Goal: Information Seeking & Learning: Learn about a topic

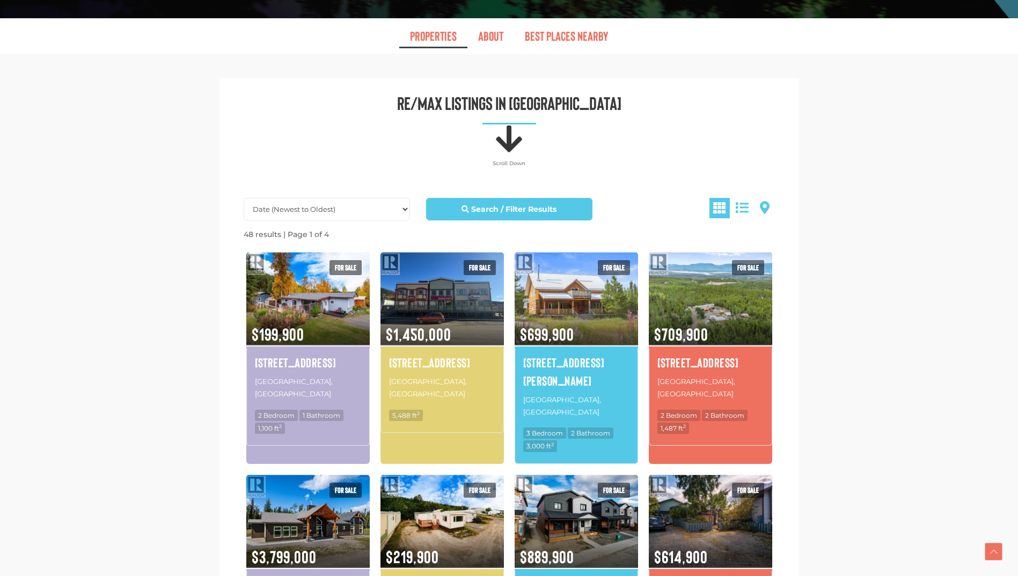
scroll to position [483, 0]
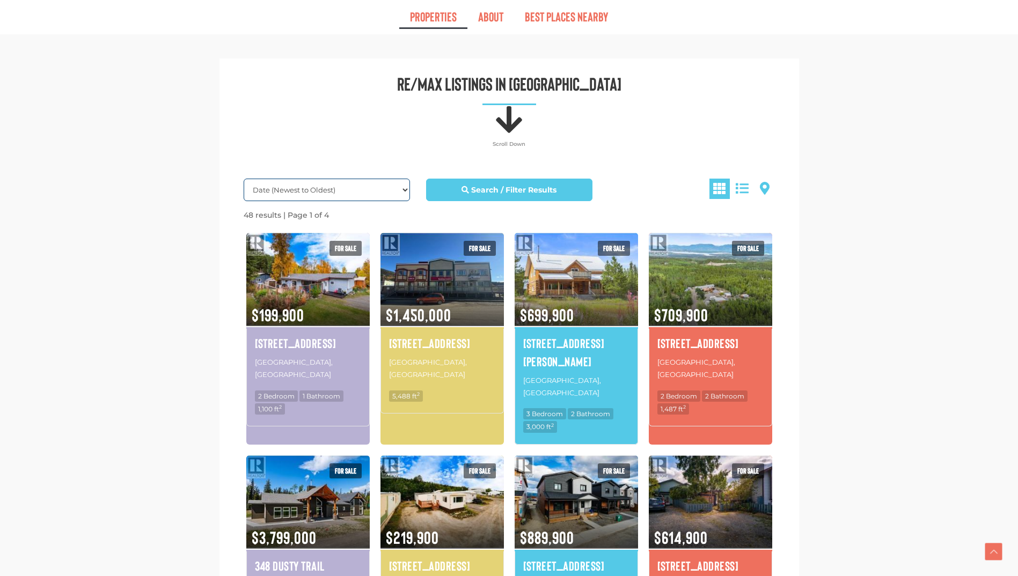
click at [338, 188] on select "Date (Newest to Oldest) Date (Oldest to Newest) Price (Highest to Lowest) Price…" at bounding box center [327, 190] width 166 height 23
click at [363, 189] on select "Date (Newest to Oldest) Date (Oldest to Newest) Price (Highest to Lowest) Price…" at bounding box center [327, 190] width 166 height 23
select select "Price ASC, Lease ASC, property_id ASC"
click at [244, 179] on select "Date (Newest to Oldest) Date (Oldest to Newest) Price (Highest to Lowest) Price…" at bounding box center [327, 190] width 166 height 23
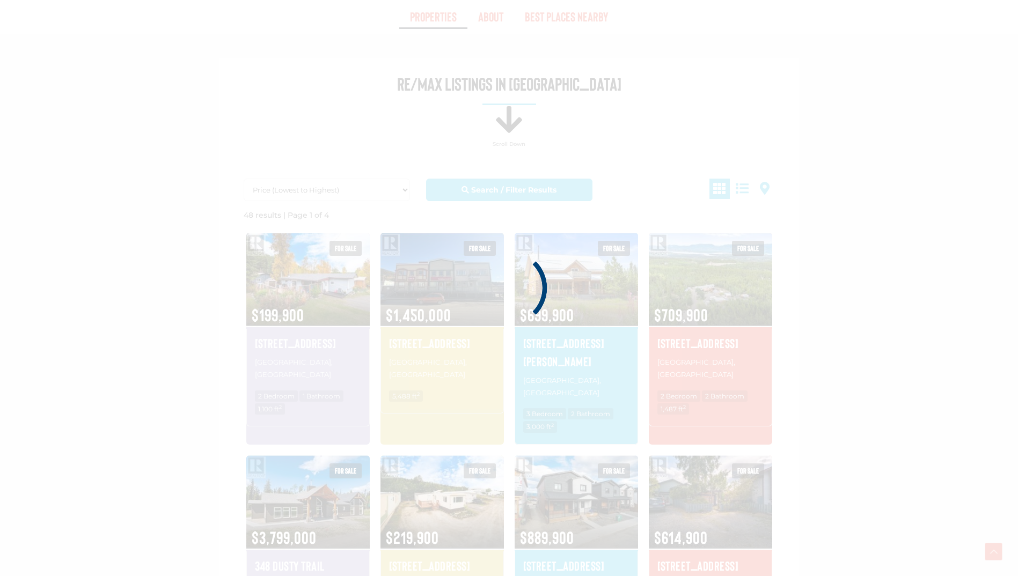
drag, startPoint x: 877, startPoint y: 143, endPoint x: 832, endPoint y: 97, distance: 64.1
click at [832, 97] on div at bounding box center [509, 288] width 1018 height 576
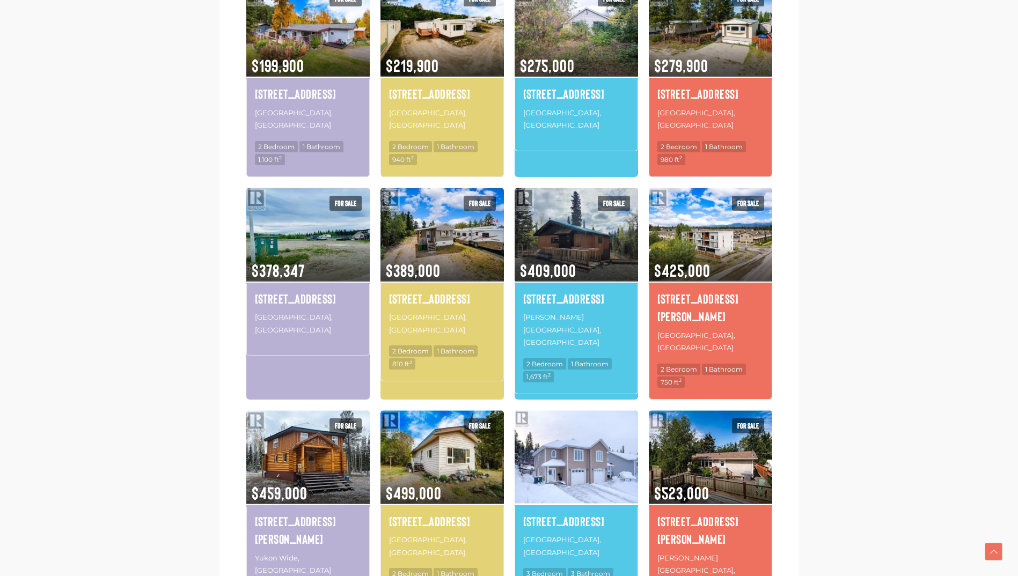
scroll to position [751, 0]
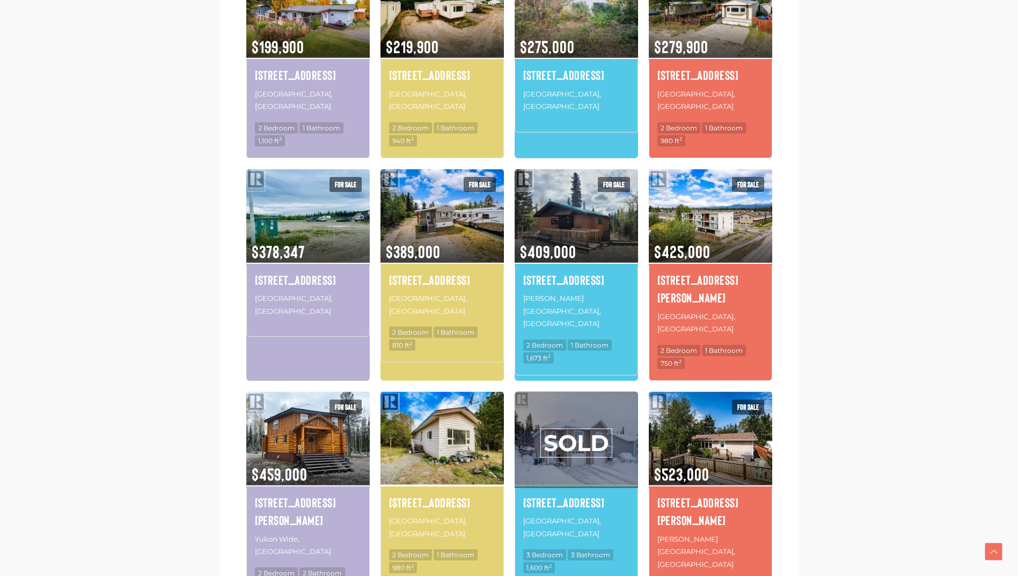
click at [442, 400] on img at bounding box center [442, 438] width 123 height 97
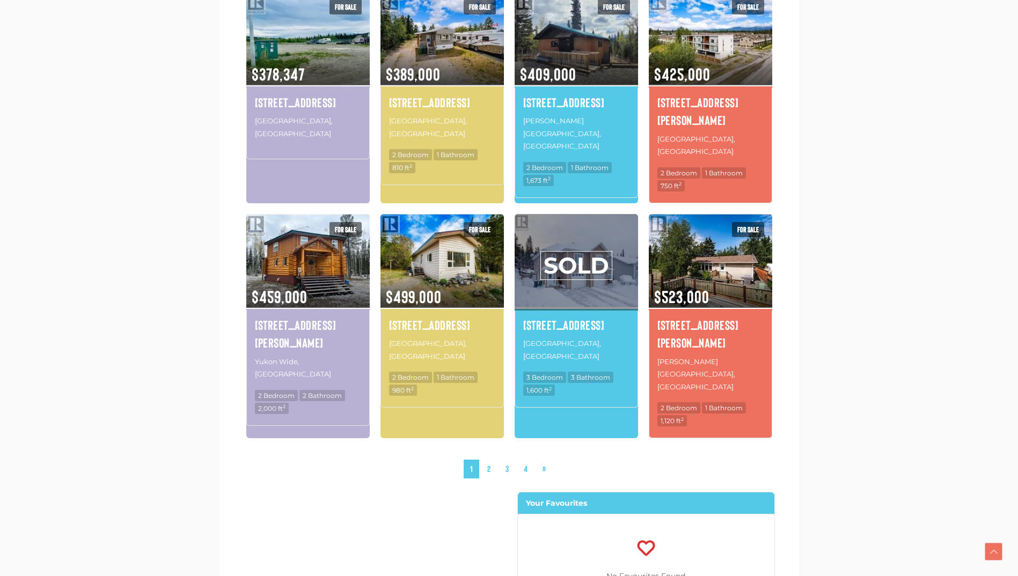
scroll to position [1181, 0]
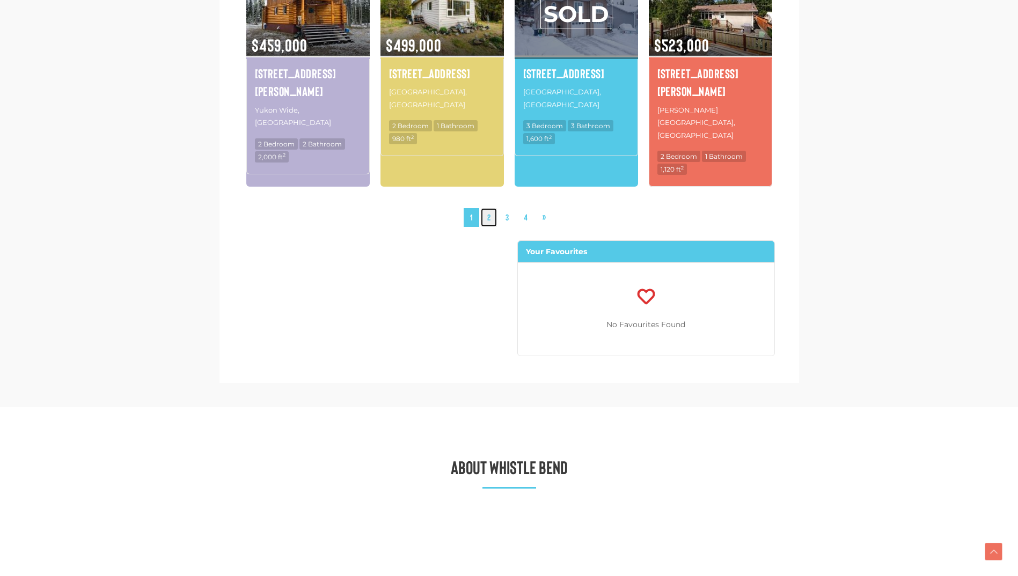
click at [493, 208] on link "2" at bounding box center [489, 217] width 16 height 19
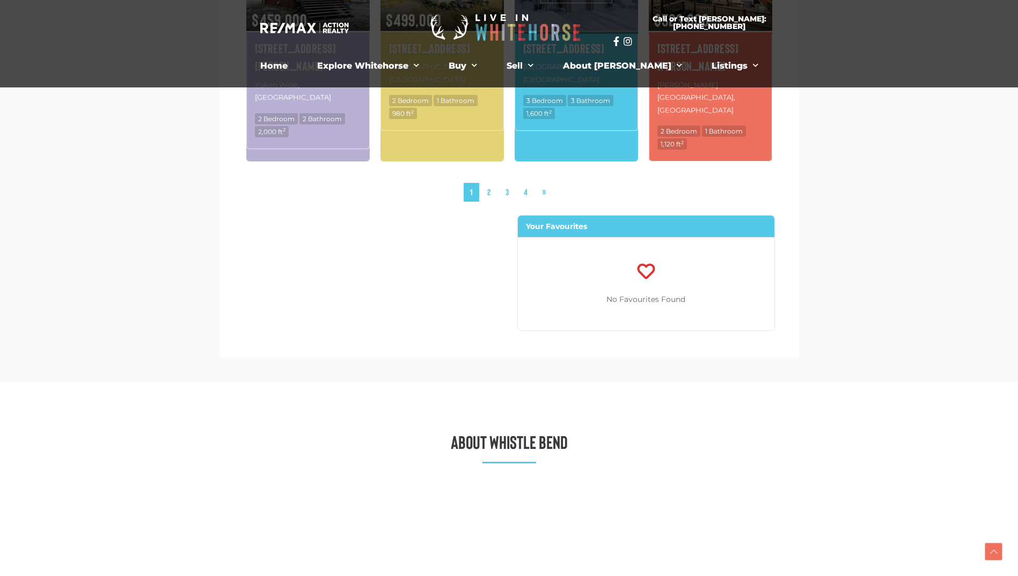
scroll to position [1077, 0]
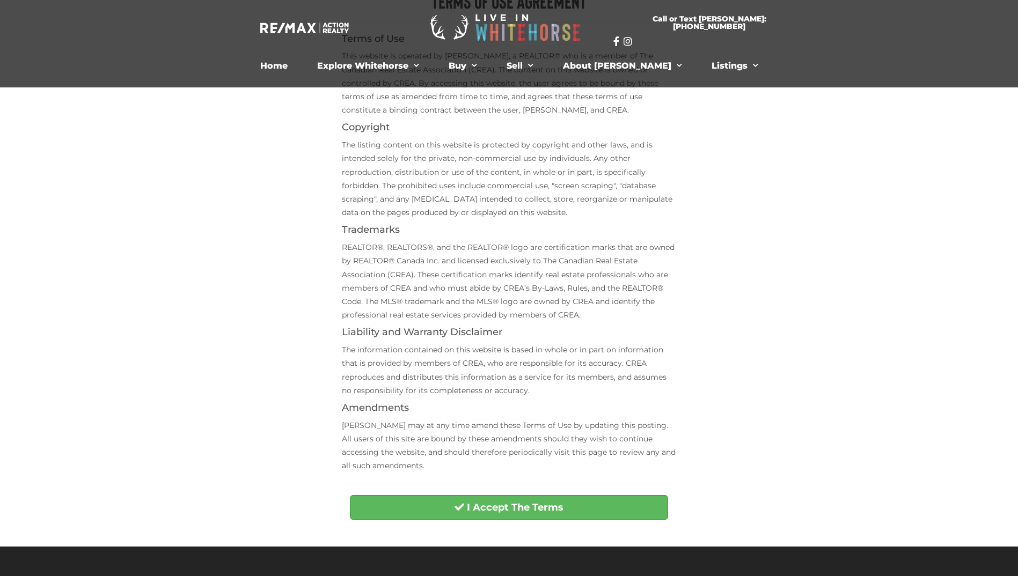
scroll to position [340, 0]
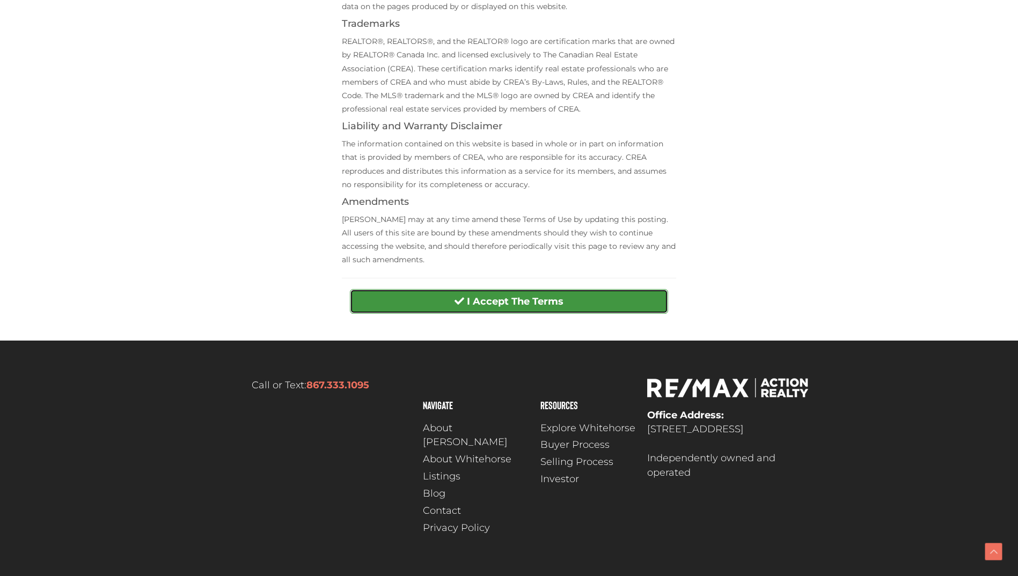
click at [479, 303] on strong "I Accept The Terms" at bounding box center [515, 302] width 97 height 12
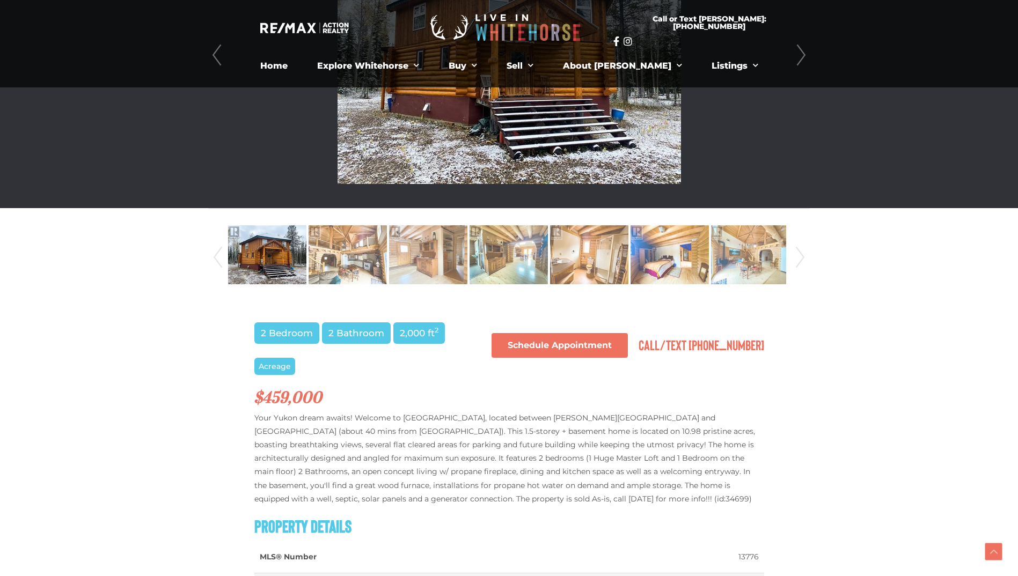
scroll to position [353, 0]
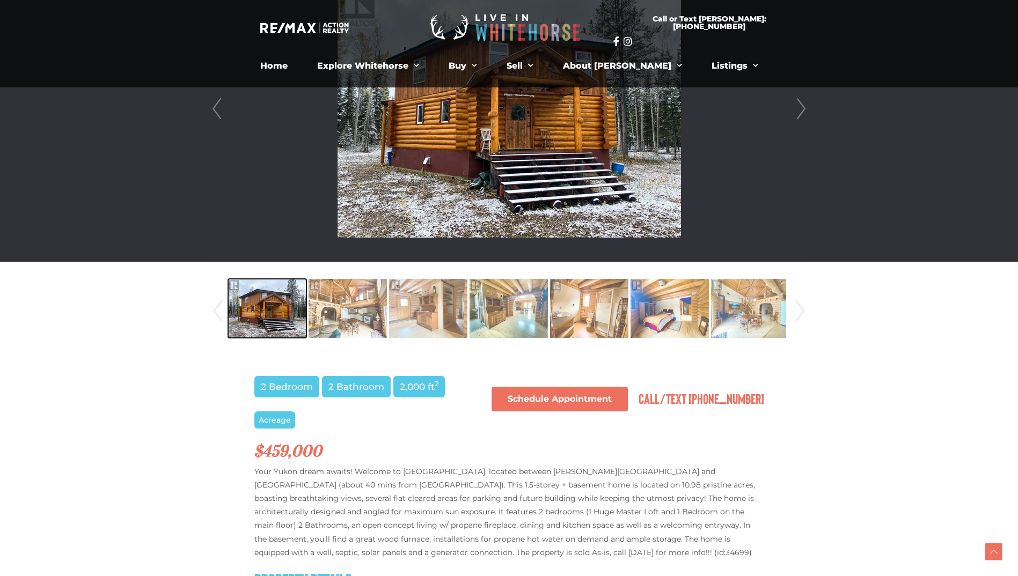
click at [268, 303] on img at bounding box center [267, 308] width 78 height 61
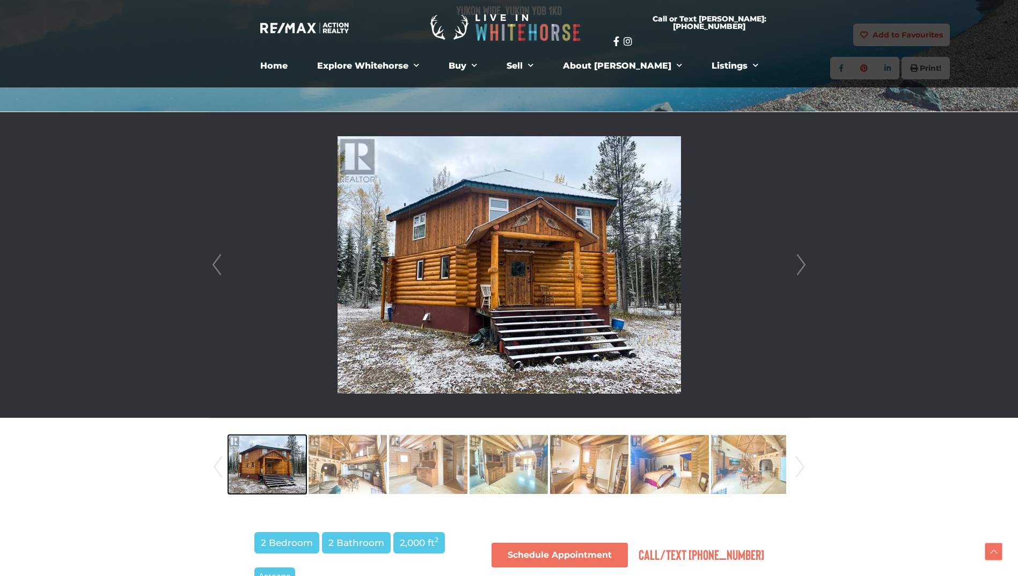
scroll to position [192, 0]
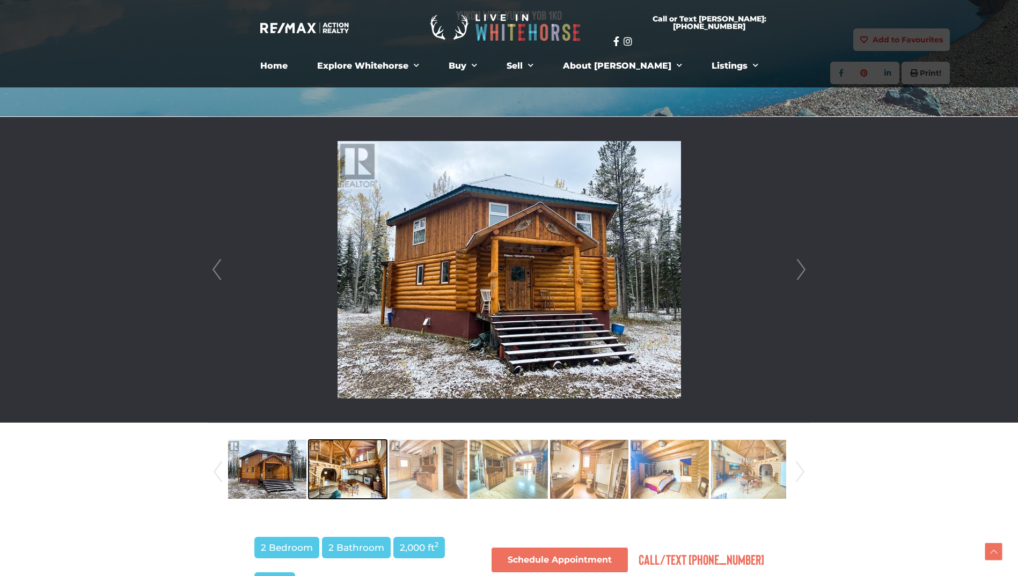
click at [355, 487] on img at bounding box center [348, 469] width 78 height 61
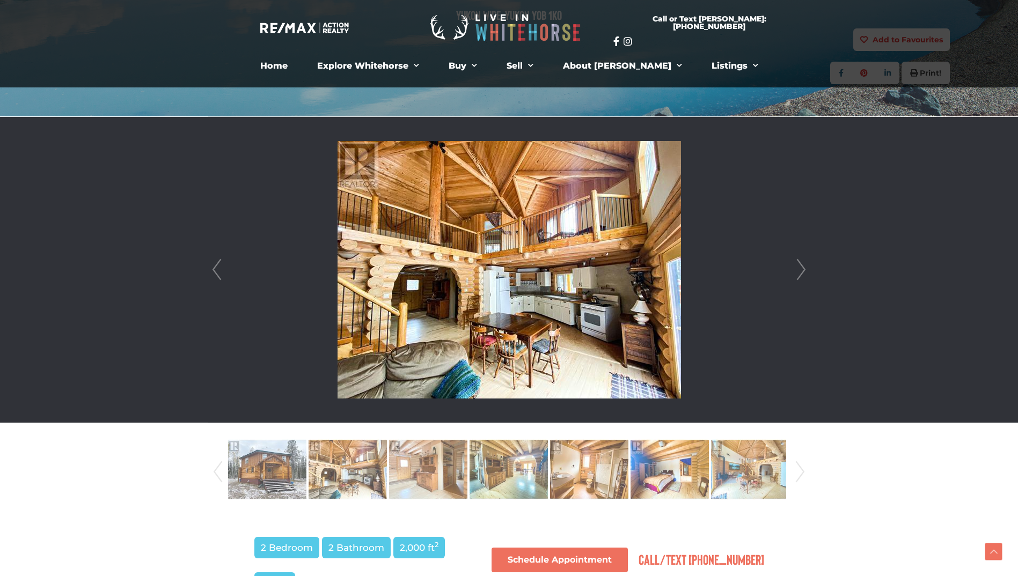
click at [806, 272] on link "Next" at bounding box center [801, 270] width 16 height 306
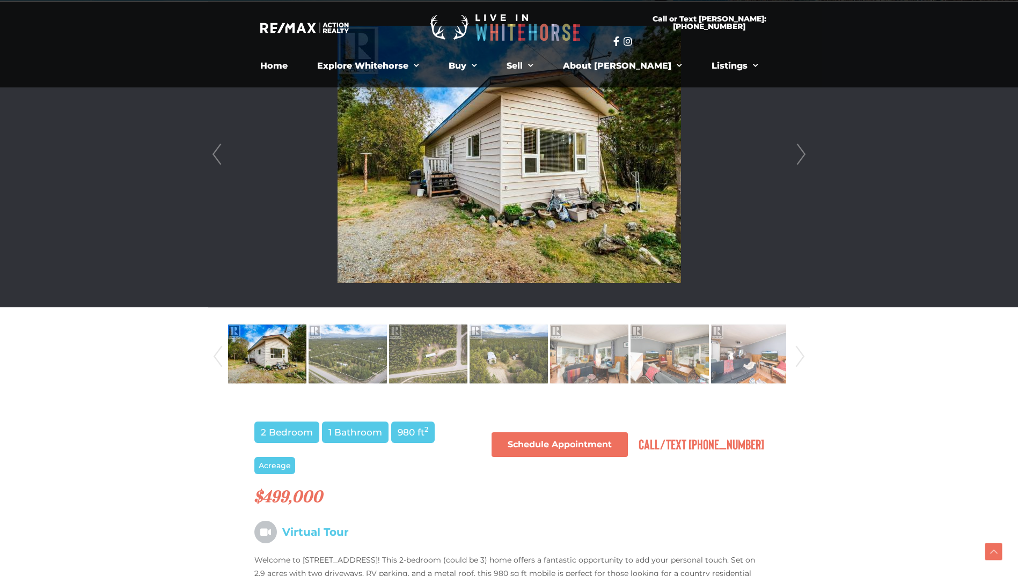
scroll to position [215, 0]
